Goal: Transaction & Acquisition: Book appointment/travel/reservation

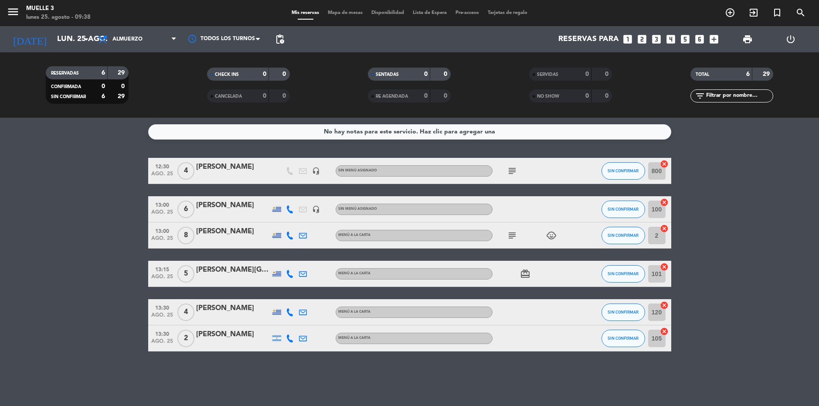
click at [512, 172] on icon "subject" at bounding box center [512, 171] width 10 height 10
click at [59, 40] on input "lun. 25 ago." at bounding box center [103, 39] width 101 height 17
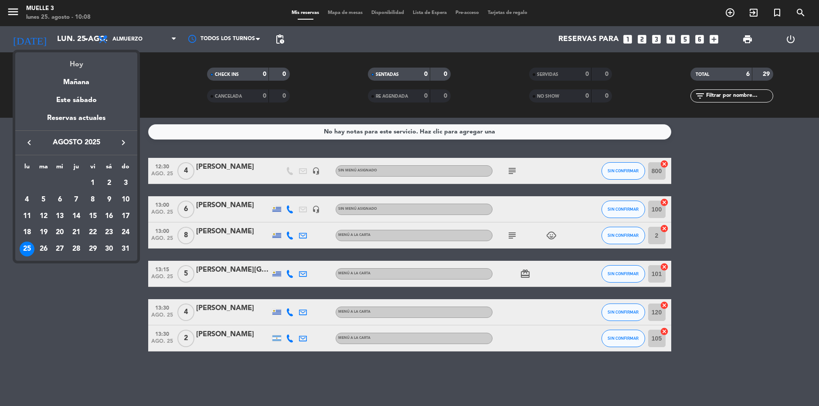
click at [61, 68] on div "Hoy" at bounding box center [76, 61] width 122 height 18
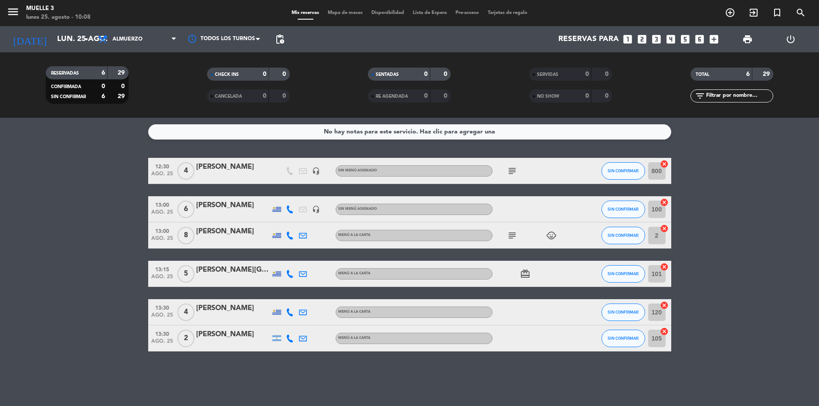
click at [515, 173] on icon "subject" at bounding box center [512, 171] width 10 height 10
click at [513, 237] on icon "subject" at bounding box center [512, 235] width 10 height 10
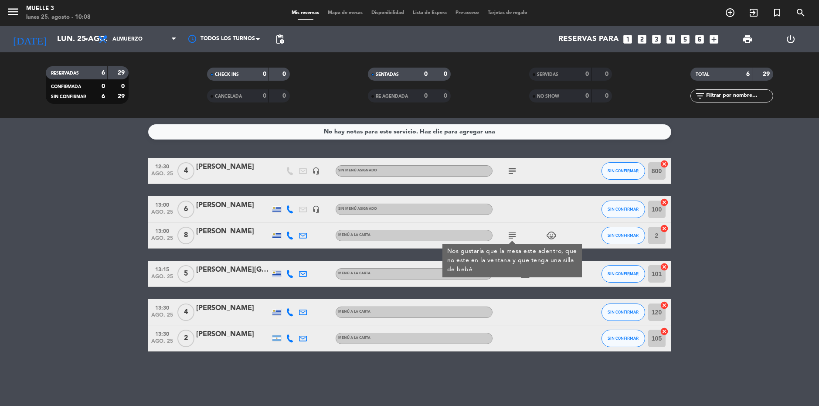
click at [514, 237] on icon "subject" at bounding box center [512, 235] width 10 height 10
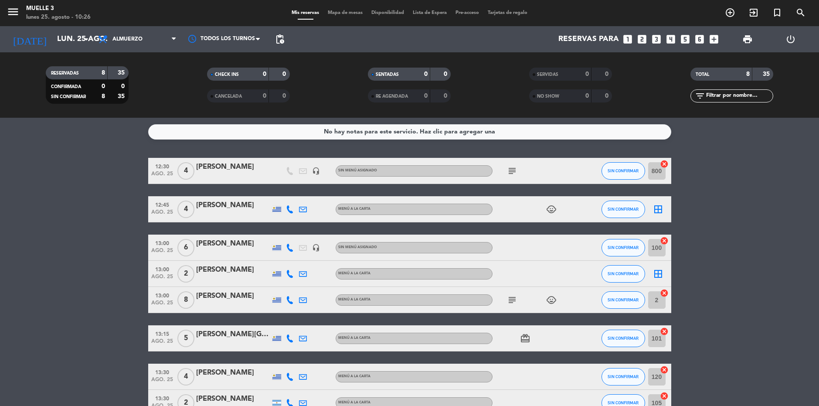
click at [702, 34] on icon "looks_6" at bounding box center [699, 39] width 11 height 11
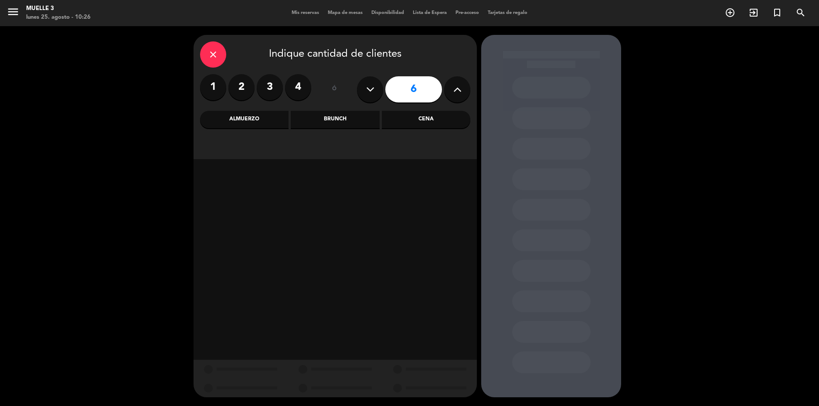
click at [227, 124] on div "Almuerzo" at bounding box center [244, 119] width 88 height 17
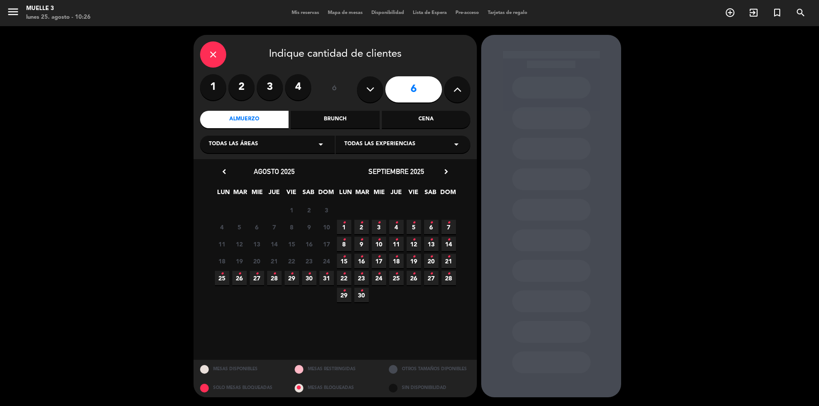
click at [221, 279] on icon "•" at bounding box center [222, 274] width 3 height 14
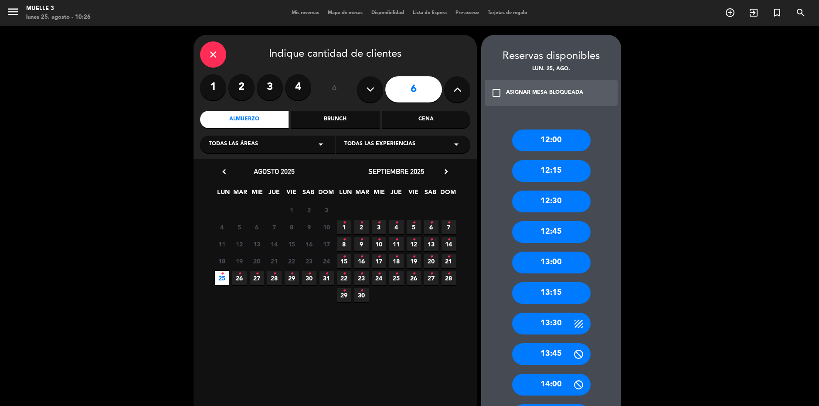
click at [567, 297] on div "13:15" at bounding box center [551, 293] width 78 height 22
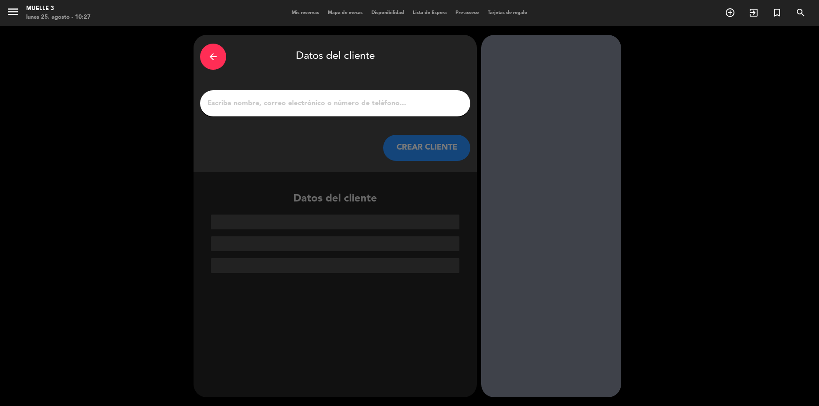
click at [317, 114] on div at bounding box center [335, 103] width 270 height 26
click at [326, 101] on input "1" at bounding box center [335, 103] width 257 height 12
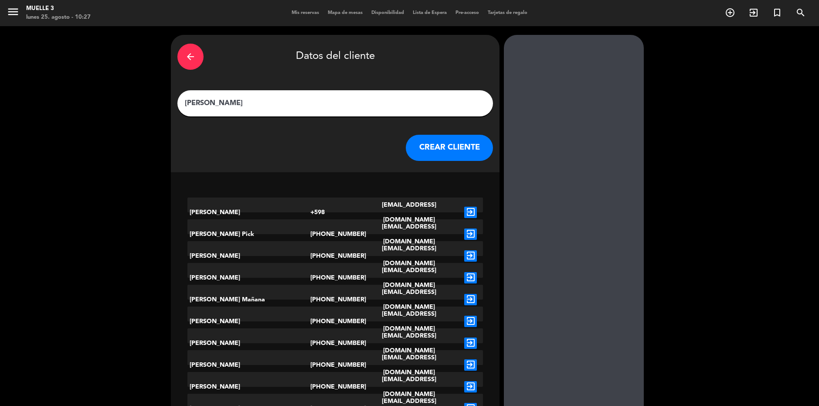
type input "[PERSON_NAME]"
click at [409, 151] on button "CREAR CLIENTE" at bounding box center [449, 148] width 87 height 26
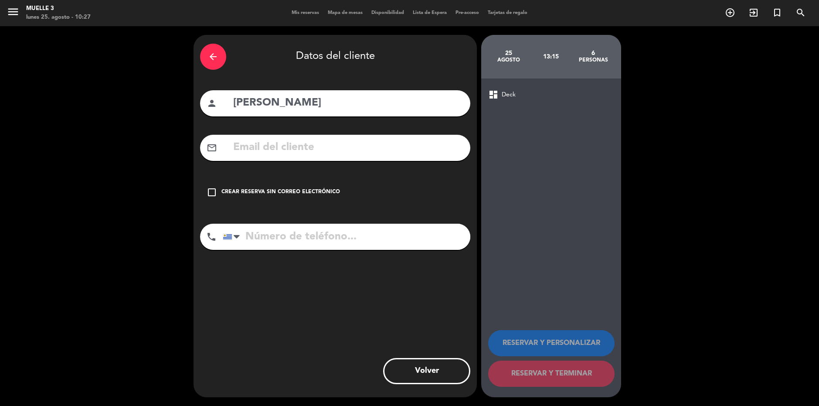
click at [274, 243] on input "tel" at bounding box center [347, 237] width 248 height 26
type input "099665647"
click at [214, 193] on icon "check_box_outline_blank" at bounding box center [212, 192] width 10 height 10
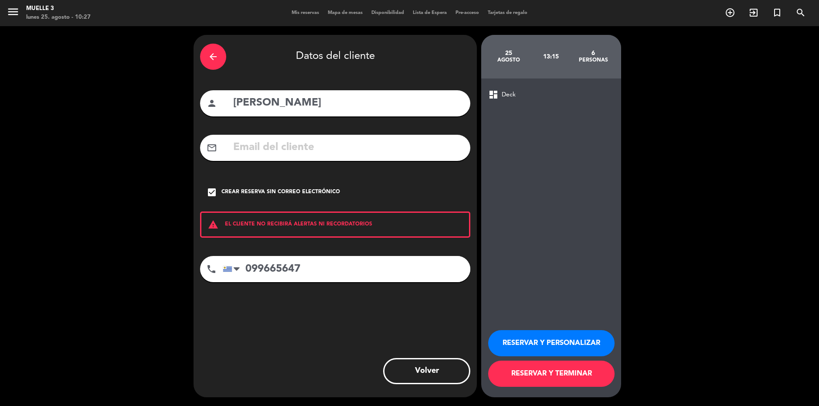
click at [556, 377] on button "RESERVAR Y TERMINAR" at bounding box center [551, 373] width 126 height 26
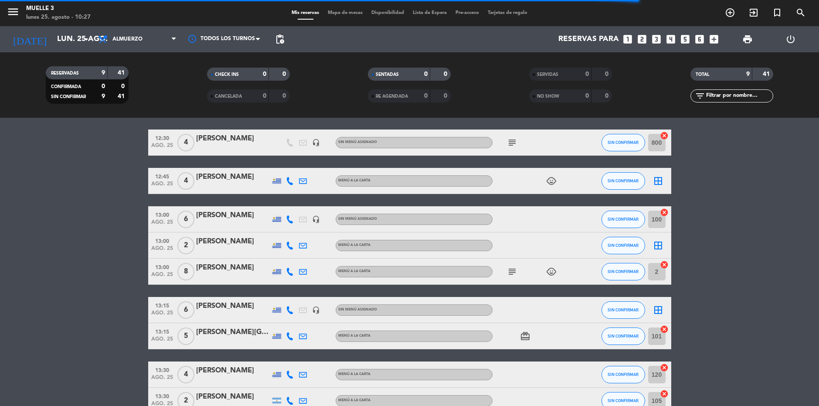
scroll to position [44, 0]
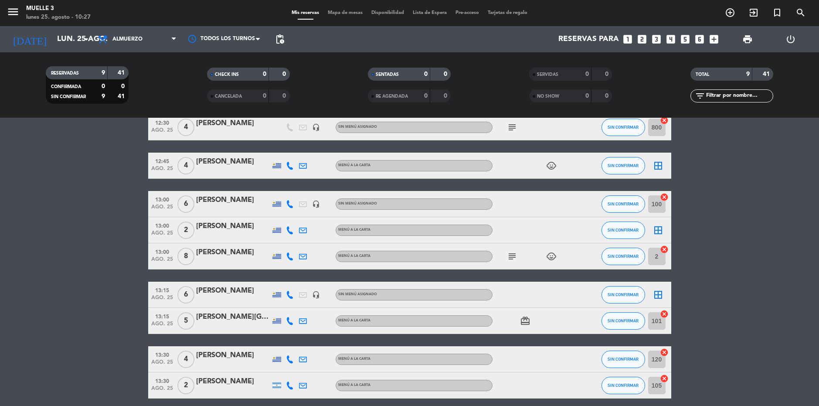
click at [234, 291] on div "[PERSON_NAME]" at bounding box center [233, 290] width 74 height 11
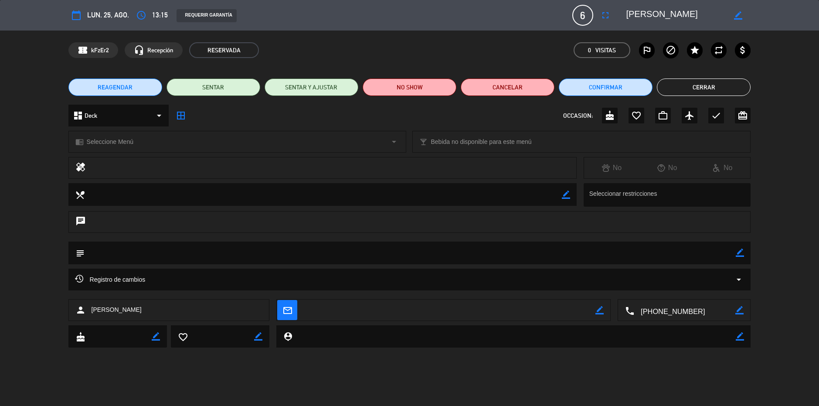
click at [739, 248] on div "border_color" at bounding box center [740, 252] width 8 height 23
click at [737, 253] on icon "border_color" at bounding box center [740, 252] width 8 height 8
click at [706, 256] on textarea at bounding box center [411, 252] width 652 height 22
type textarea "adentro"
click at [743, 253] on icon at bounding box center [740, 252] width 8 height 8
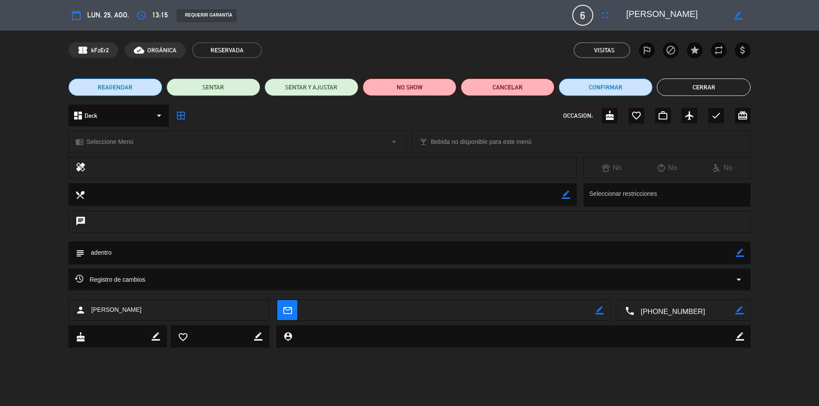
click at [704, 86] on button "Cerrar" at bounding box center [704, 86] width 94 height 17
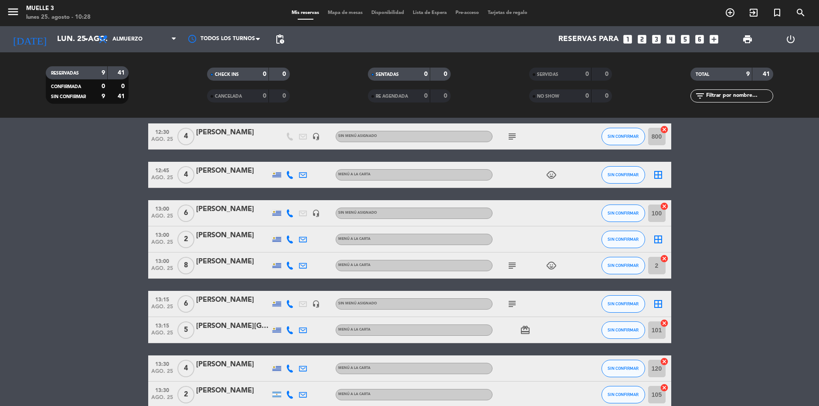
scroll to position [0, 0]
